Goal: Task Accomplishment & Management: Manage account settings

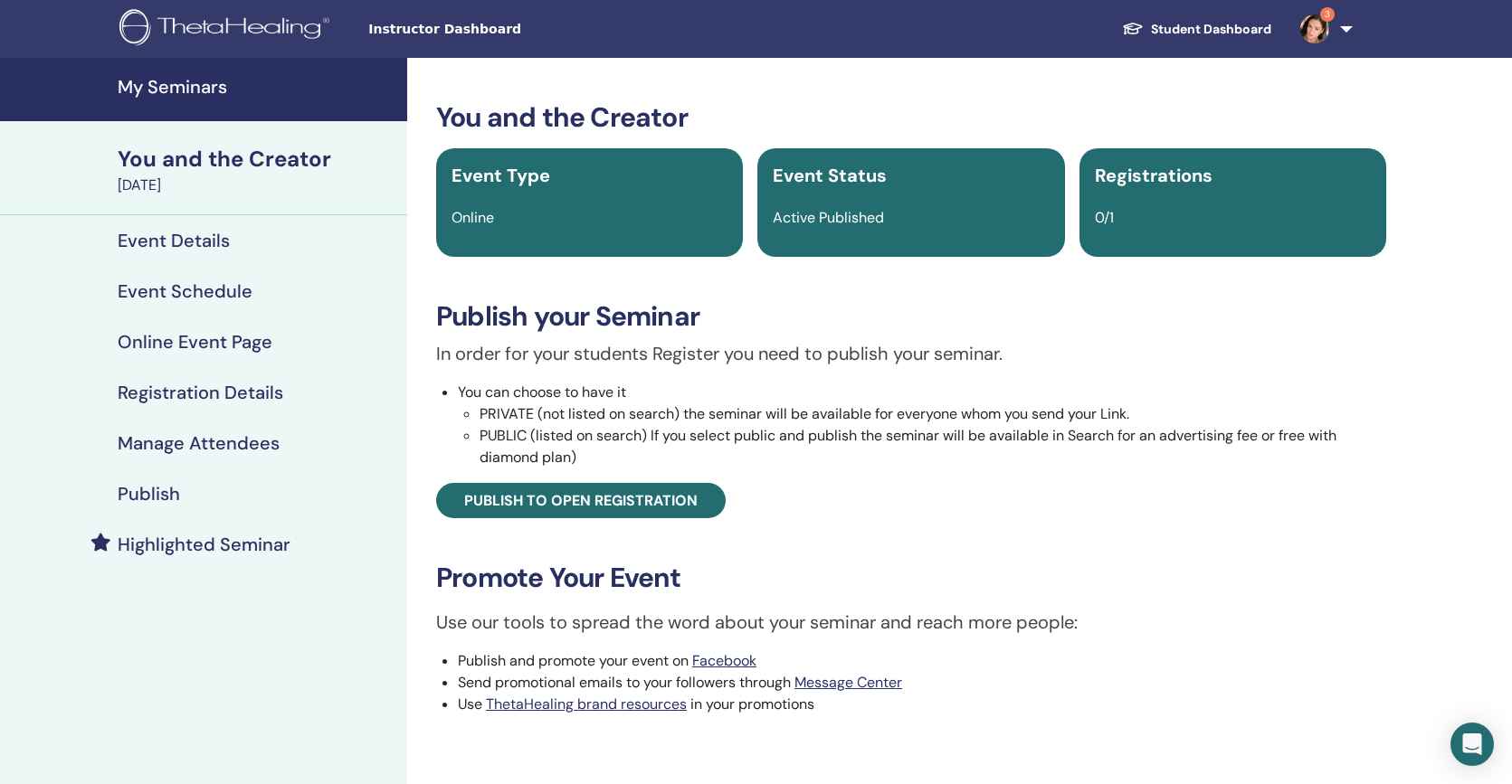
click at [1325, 21] on img at bounding box center [1314, 29] width 29 height 29
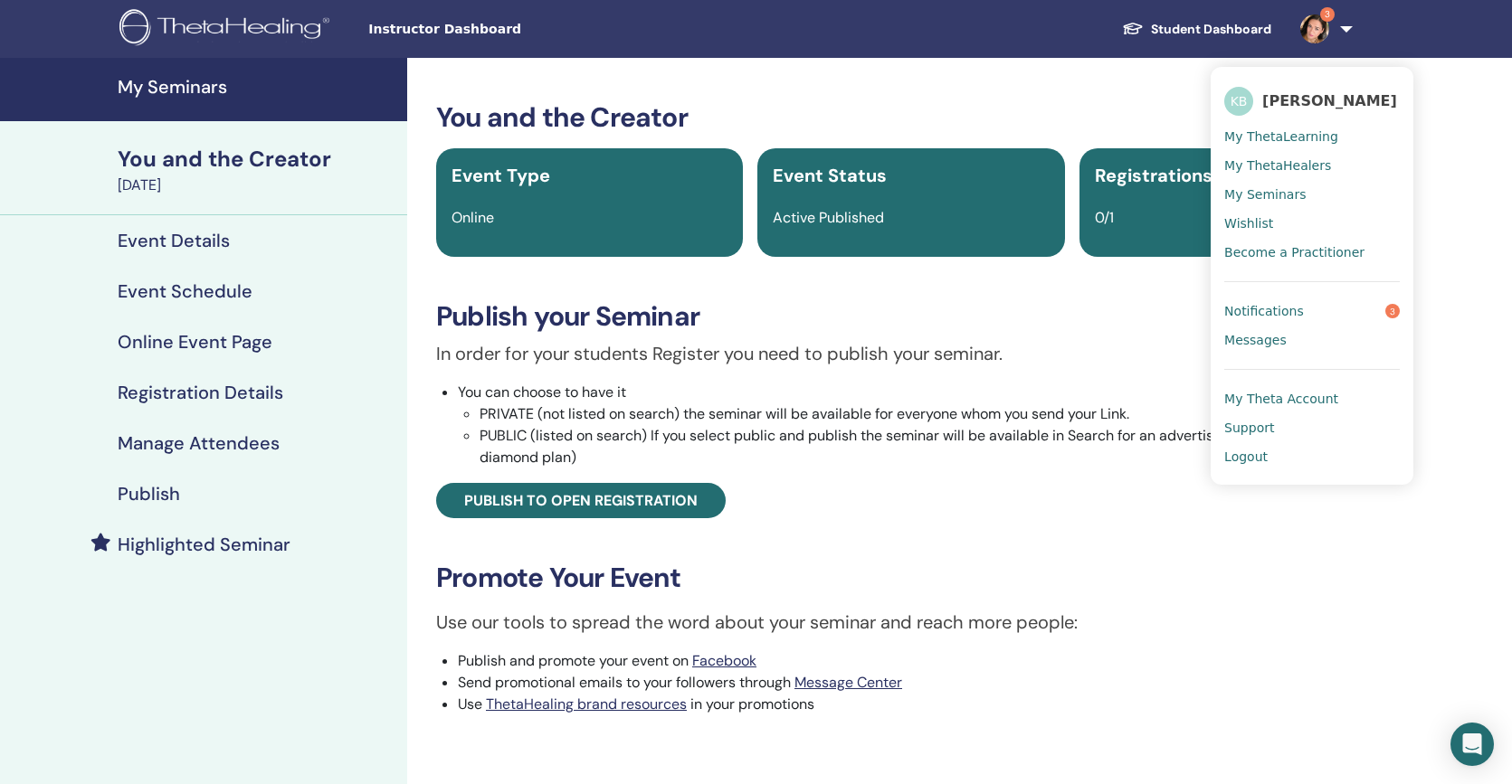
click at [1322, 309] on link "Notifications 3" at bounding box center [1311, 310] width 175 height 29
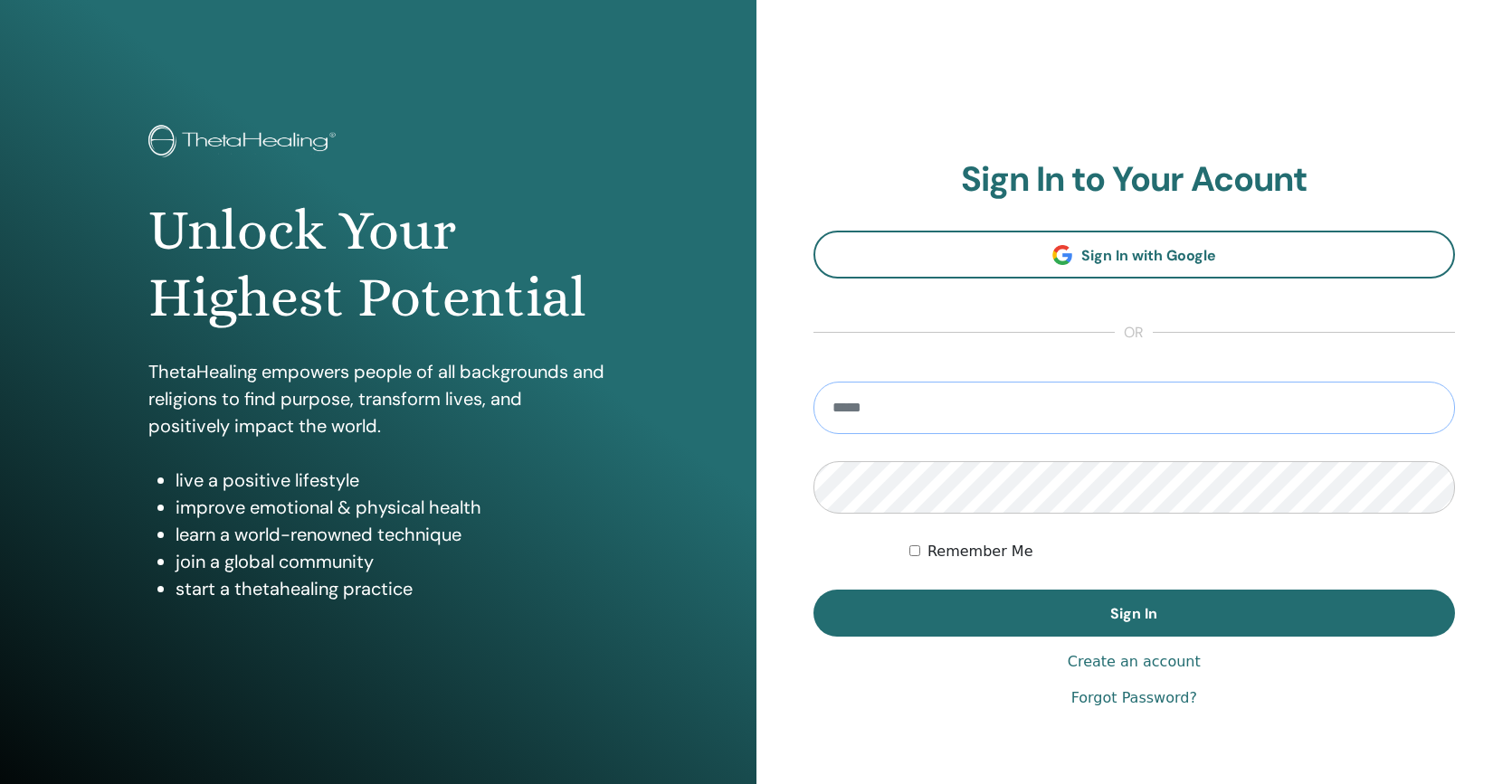
type input "**********"
click at [1133, 613] on button "Sign In" at bounding box center [1134, 612] width 643 height 47
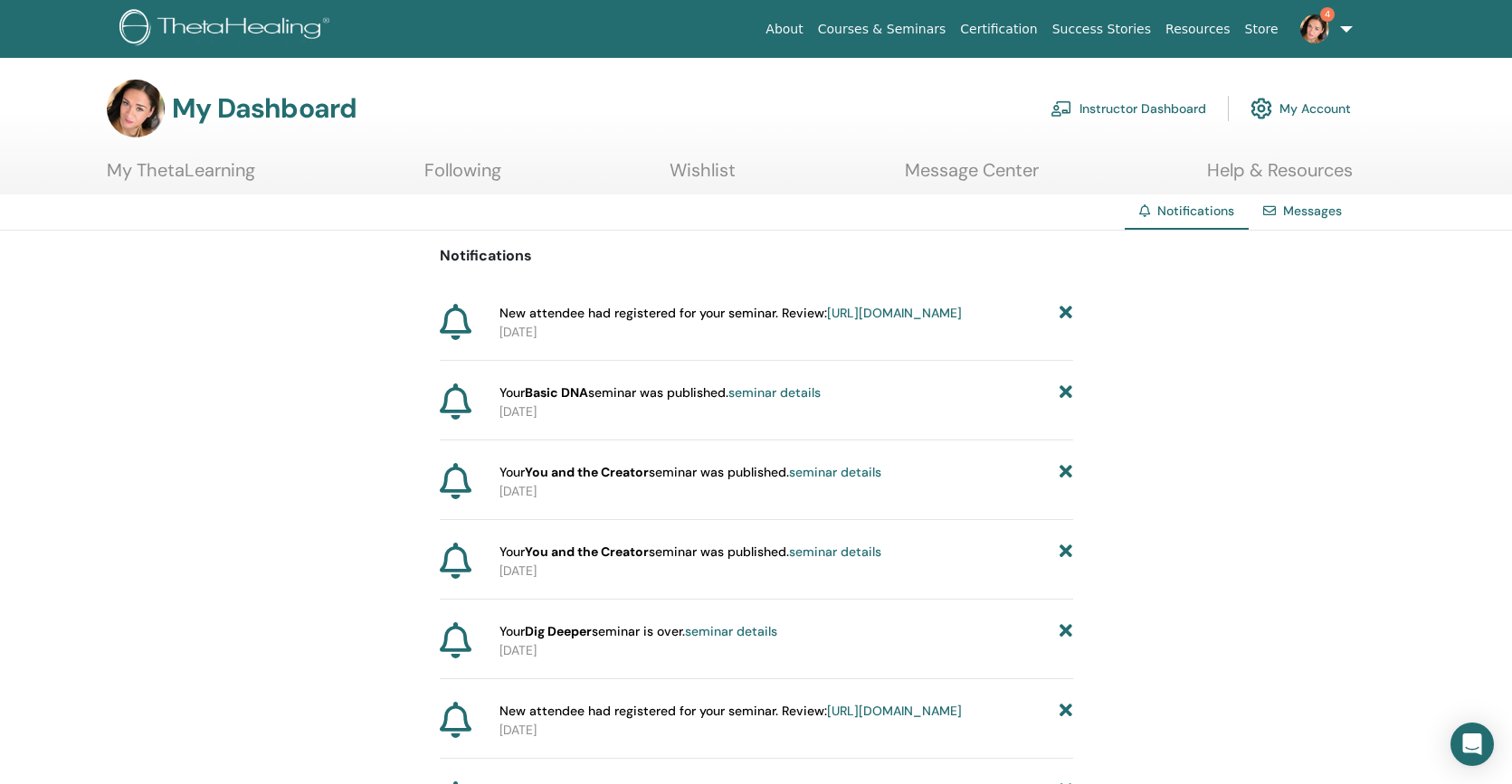
click at [796, 318] on span "New attendee had registered for your seminar. Review: https://member.thetaheali…" at bounding box center [730, 313] width 463 height 19
click at [826, 321] on link "https://member.thetahealing.com/instructor/seminar/375717/attendees" at bounding box center [894, 312] width 135 height 16
click at [1067, 403] on icon at bounding box center [1066, 392] width 13 height 19
click at [1066, 403] on icon at bounding box center [1066, 392] width 13 height 19
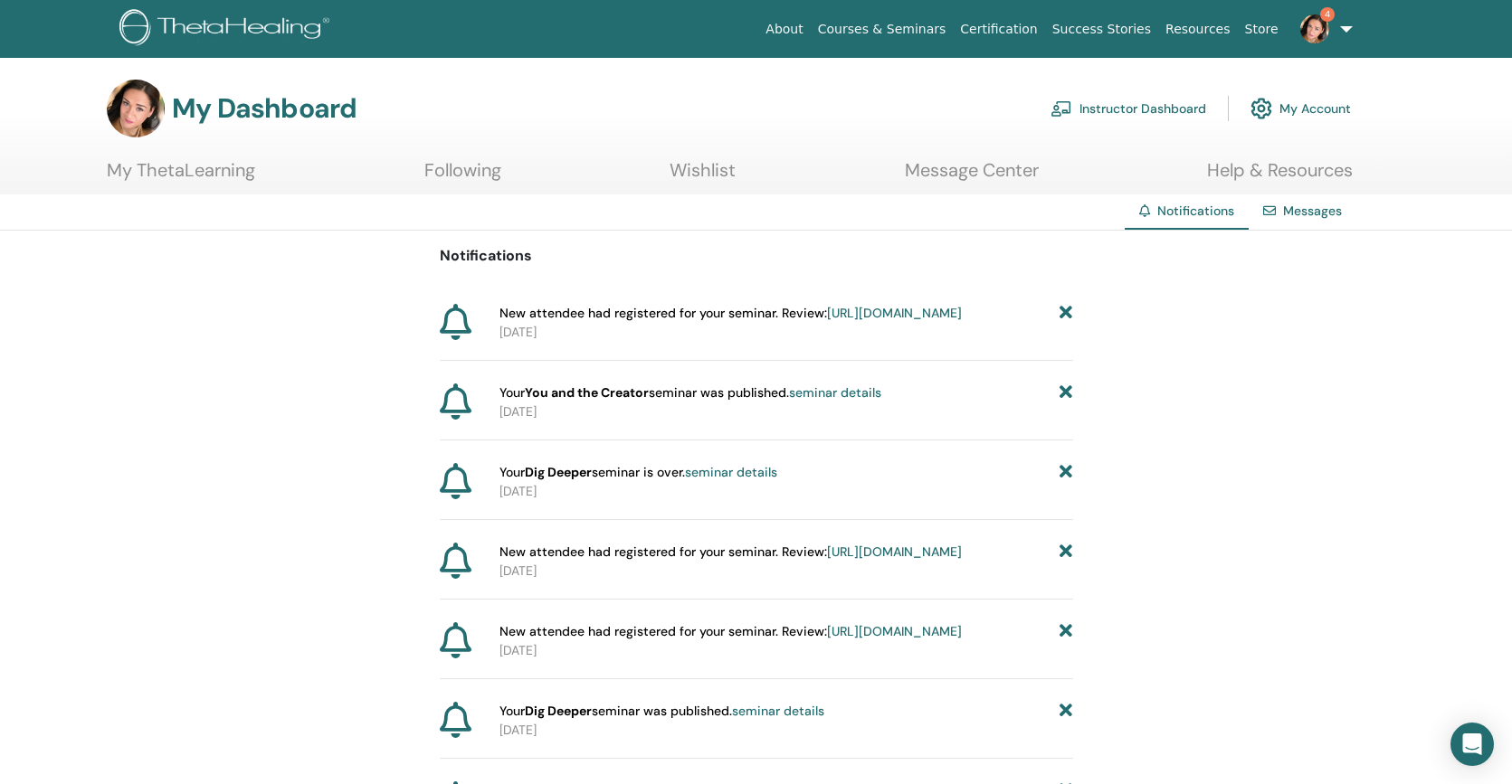
click at [1066, 403] on icon at bounding box center [1066, 392] width 13 height 19
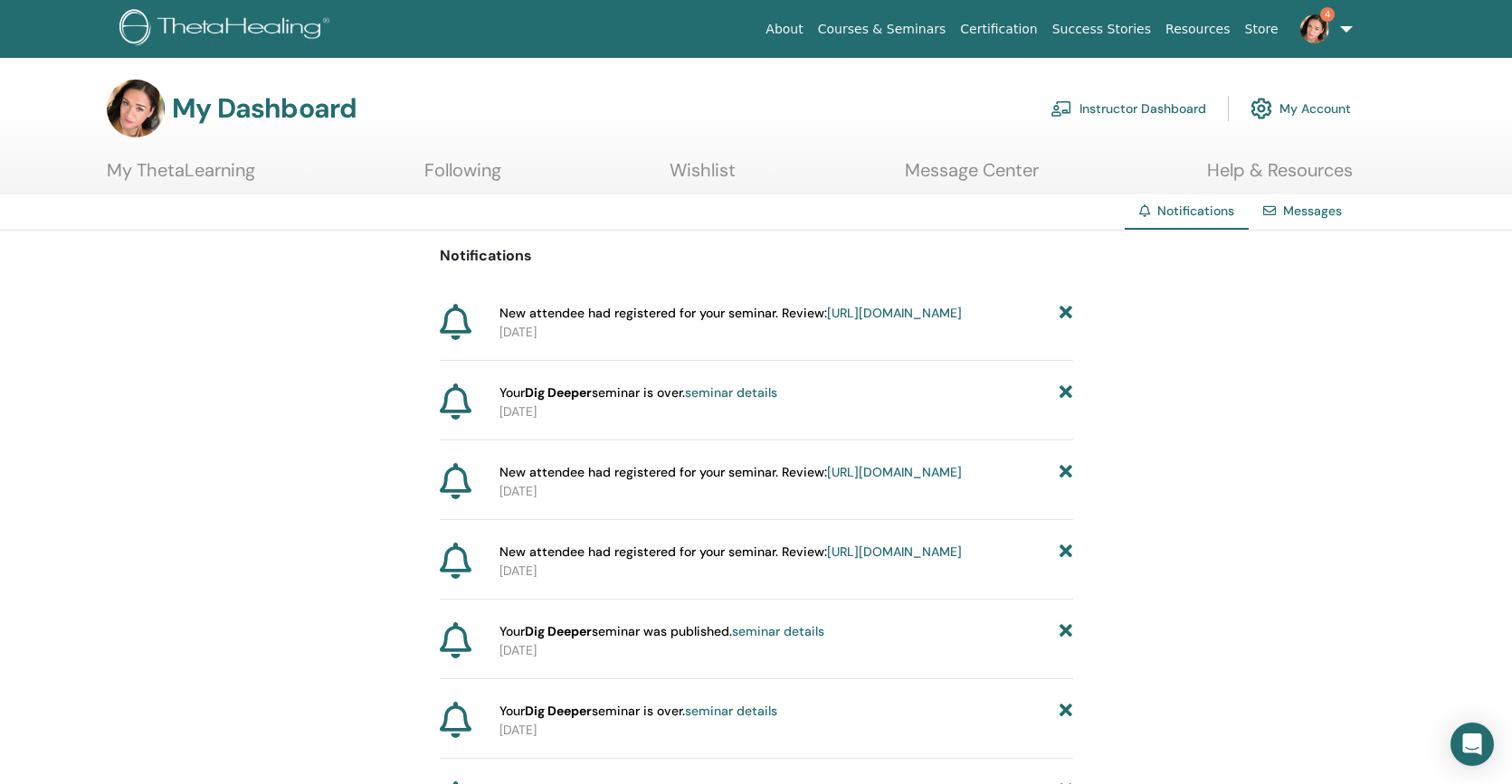
click at [1066, 403] on icon at bounding box center [1066, 392] width 13 height 19
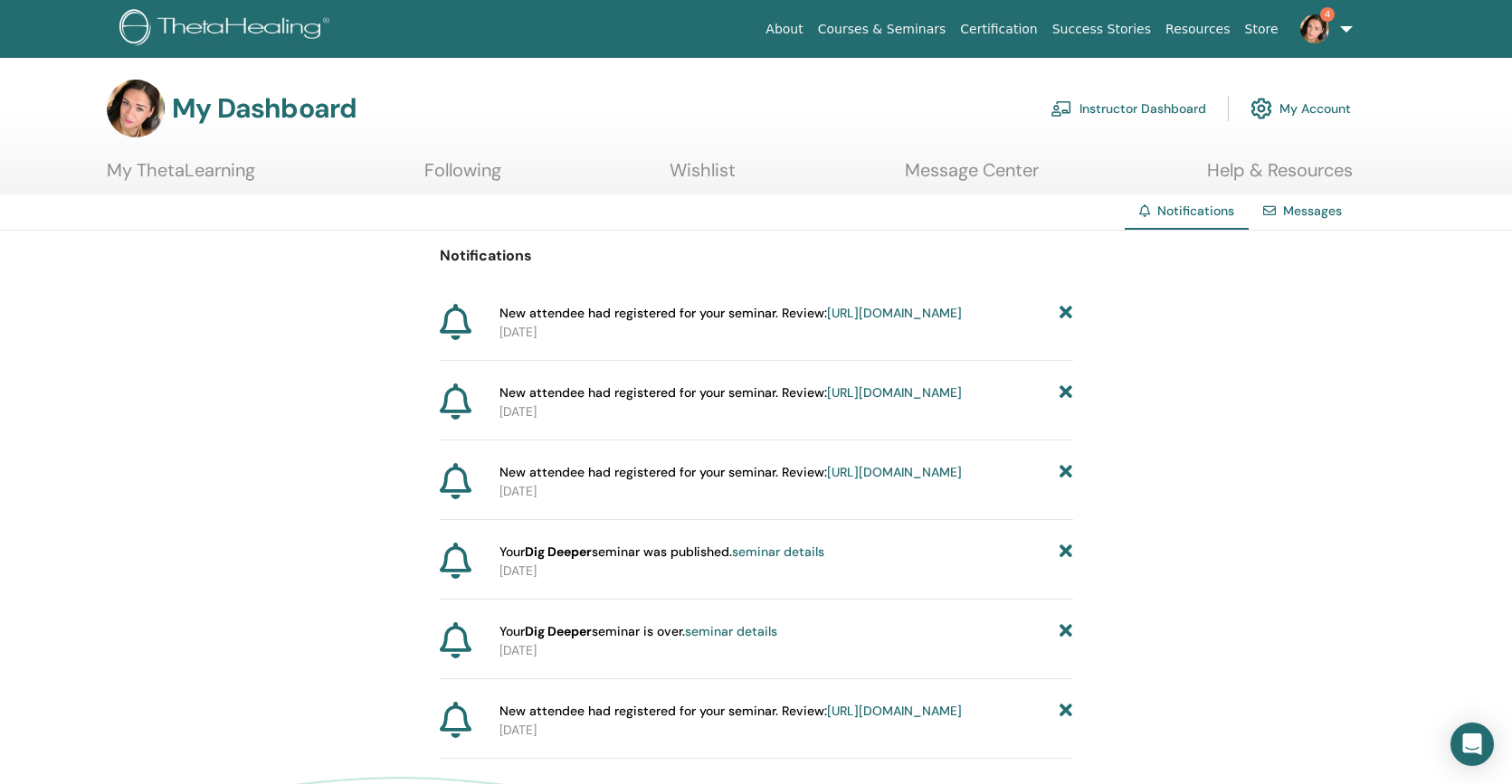
click at [826, 401] on link "https://member.thetahealing.com/instructor/seminar/369068/attendees" at bounding box center [894, 392] width 135 height 16
click at [1067, 403] on icon at bounding box center [1066, 392] width 13 height 19
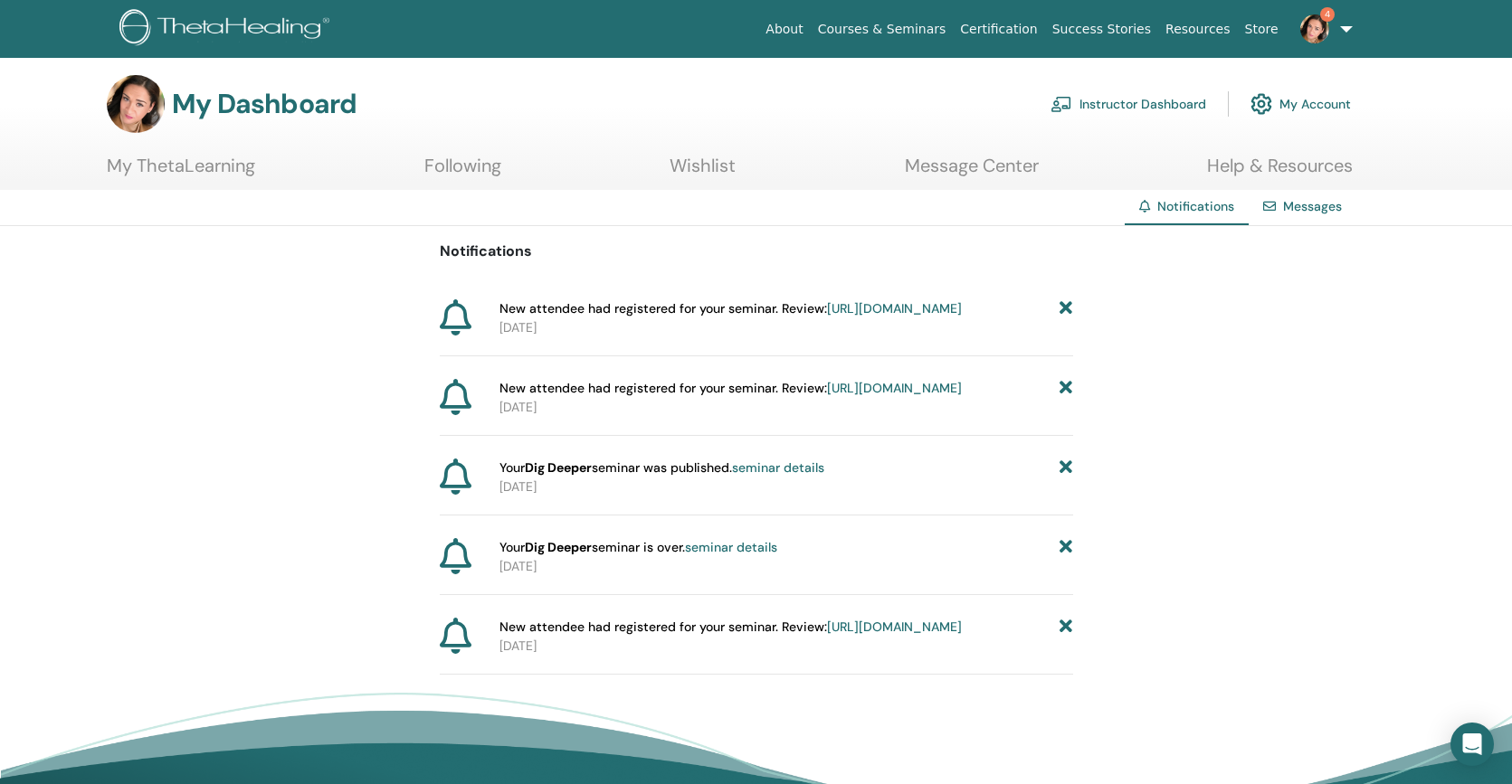
click at [1067, 398] on icon at bounding box center [1066, 388] width 13 height 19
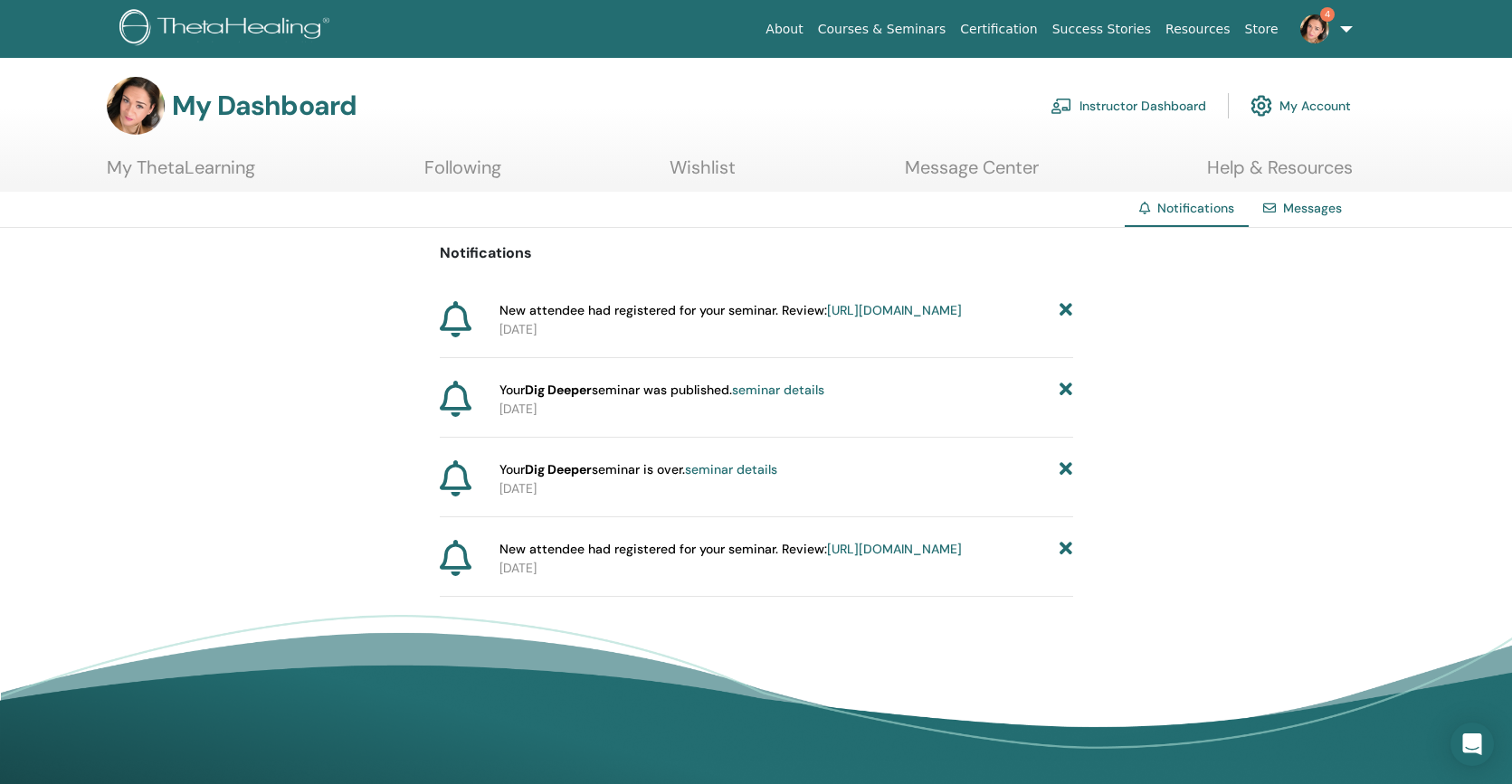
scroll to position [7, 0]
click at [1067, 399] on icon at bounding box center [1066, 389] width 13 height 19
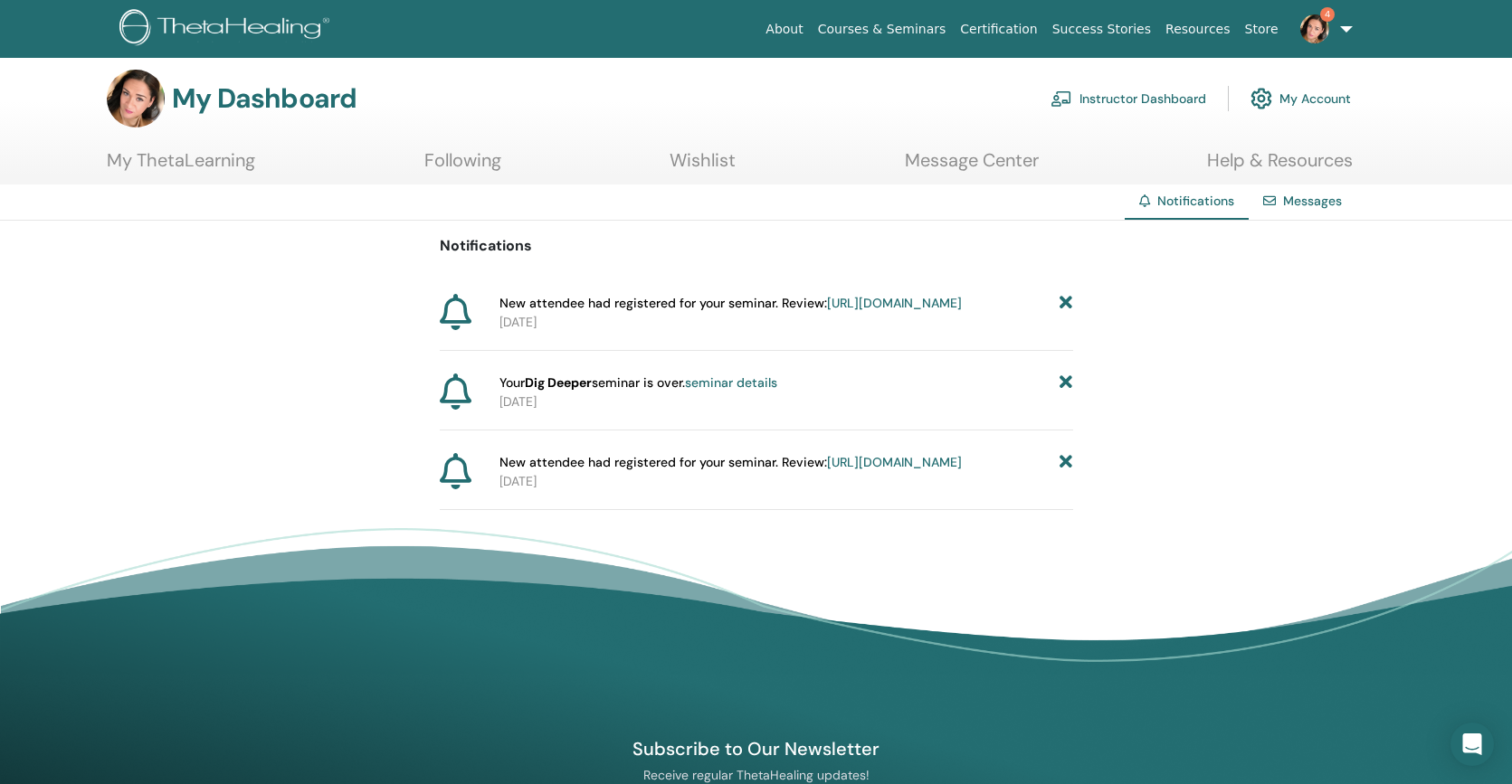
scroll to position [16, 0]
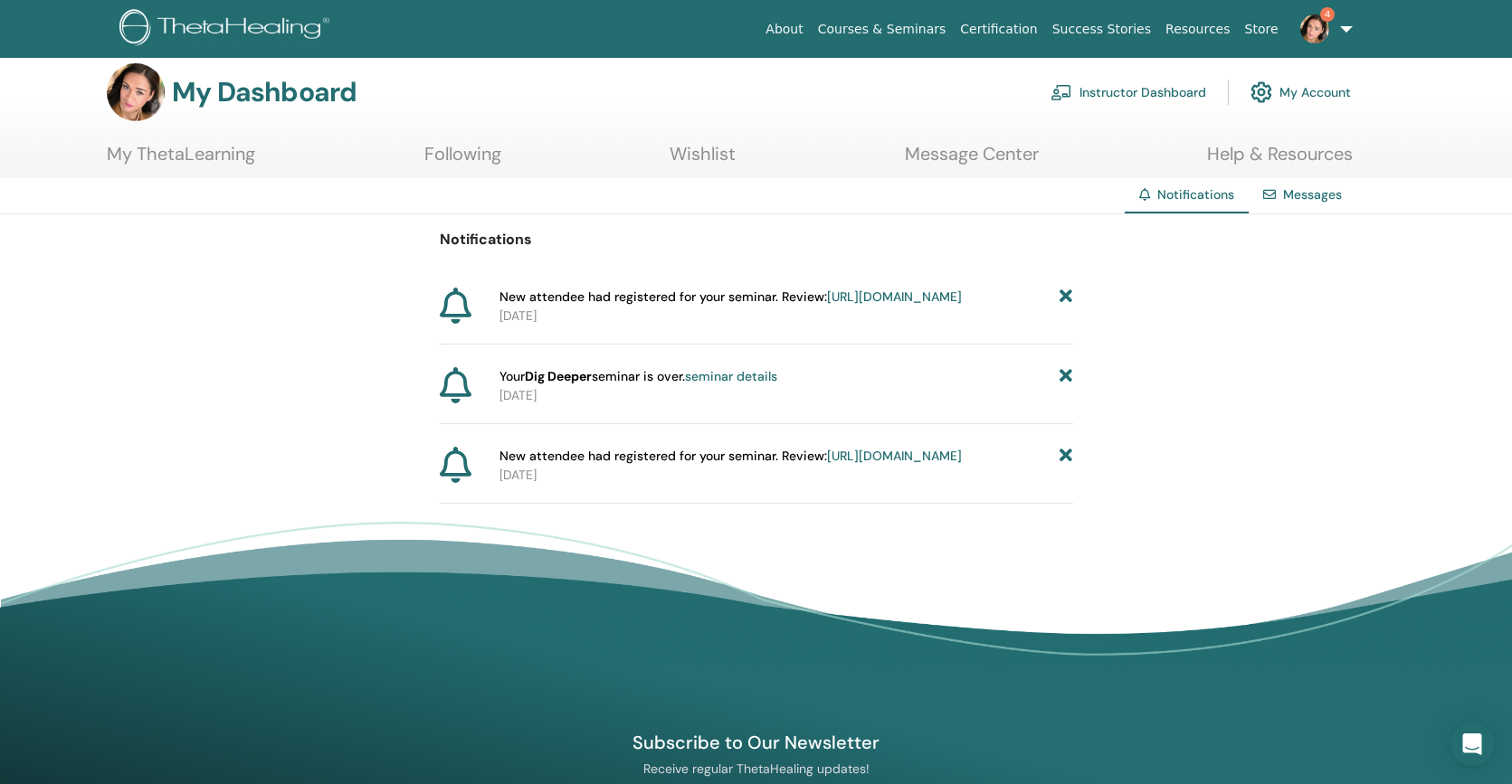
click at [1067, 386] on icon at bounding box center [1066, 377] width 13 height 19
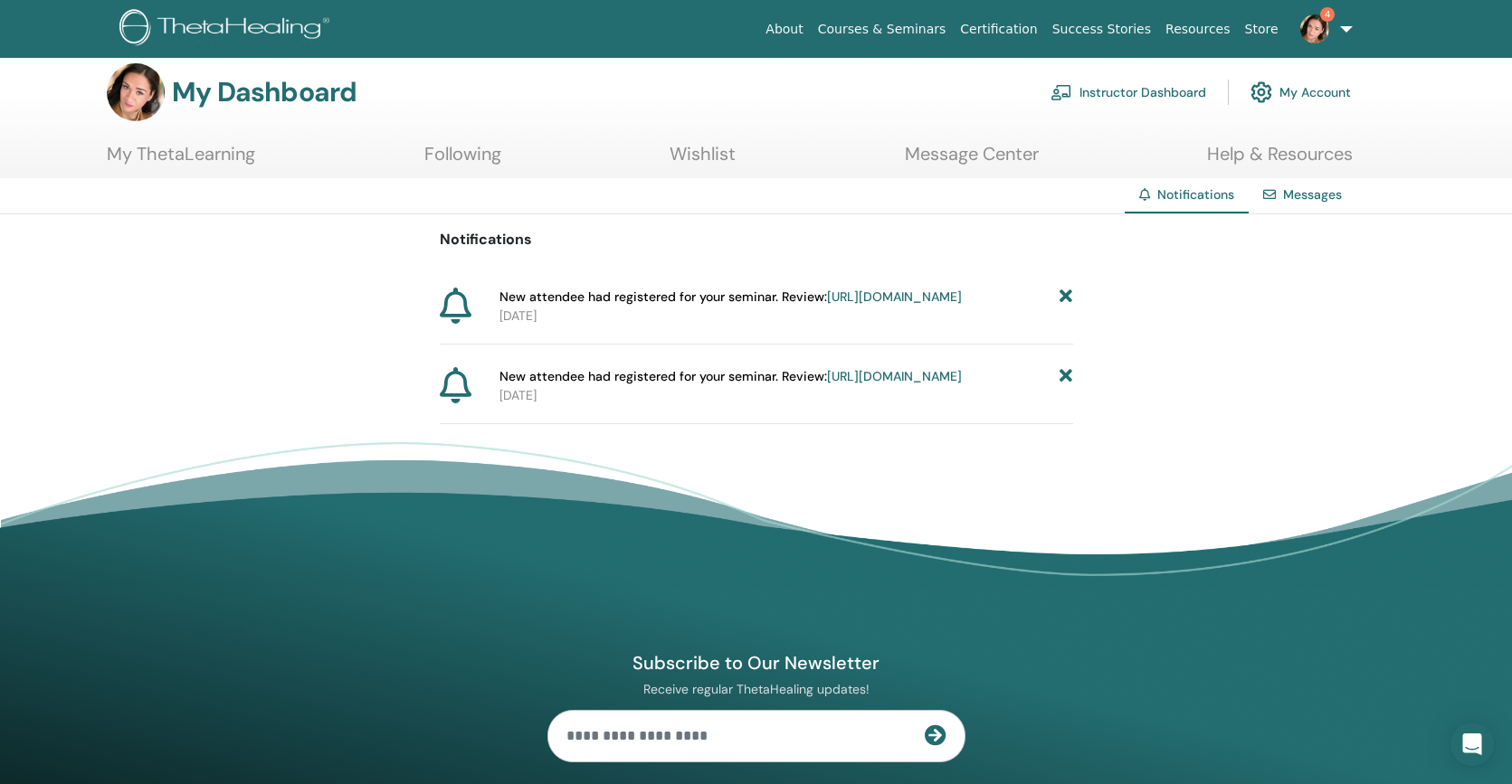
click at [1066, 386] on icon at bounding box center [1066, 377] width 13 height 19
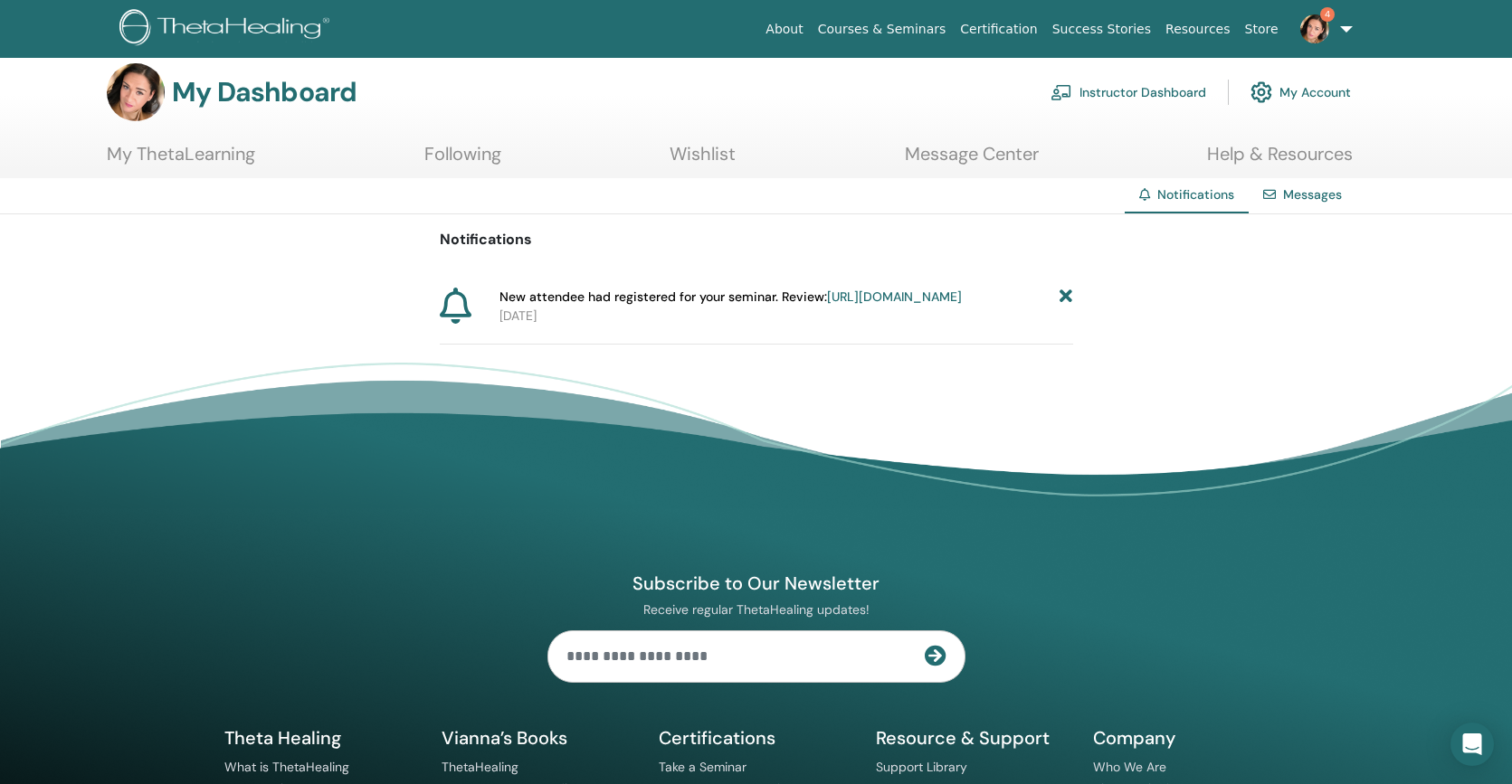
click at [1064, 296] on icon at bounding box center [1066, 296] width 13 height 19
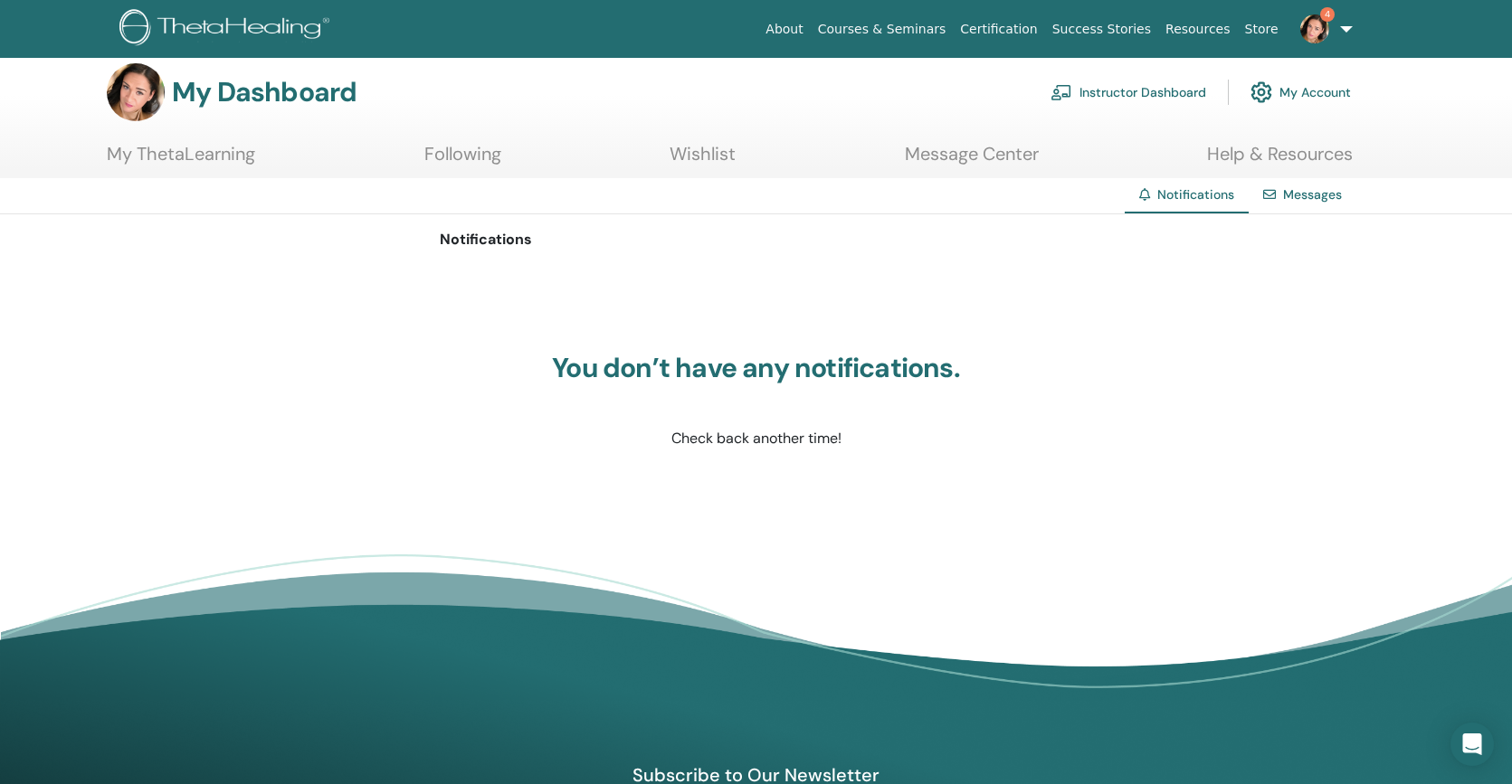
click at [1127, 90] on link "Instructor Dashboard" at bounding box center [1128, 92] width 156 height 40
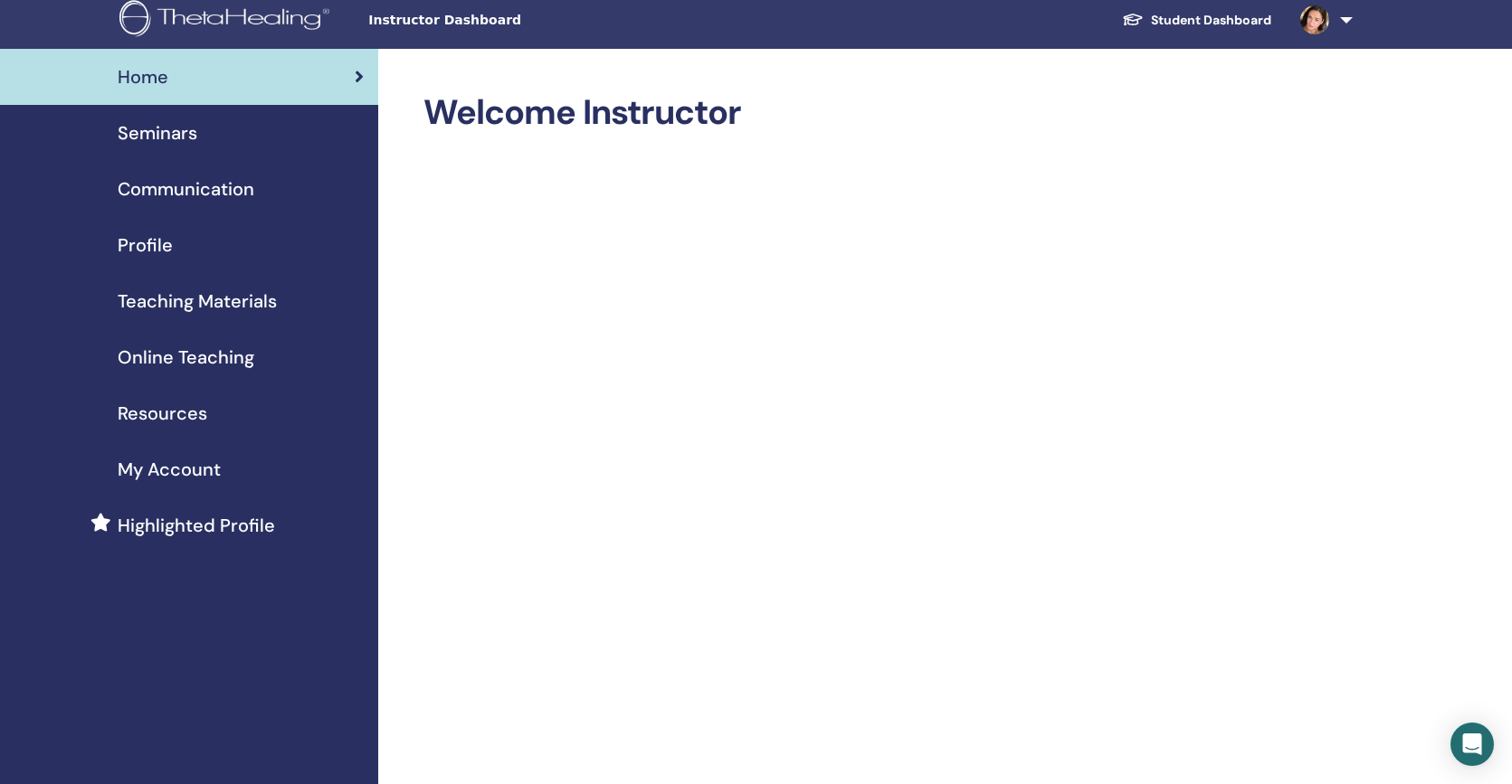
scroll to position [9, 0]
